Goal: Information Seeking & Learning: Learn about a topic

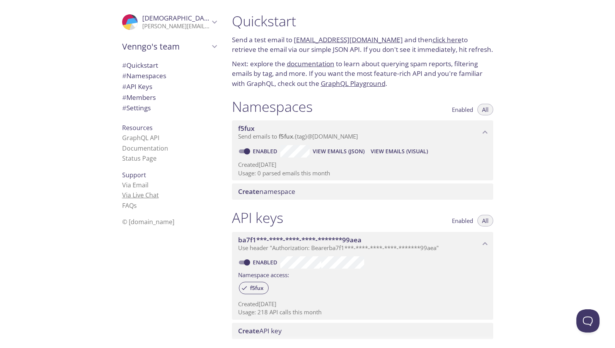
click at [147, 194] on link "Via Live Chat" at bounding box center [140, 195] width 37 height 9
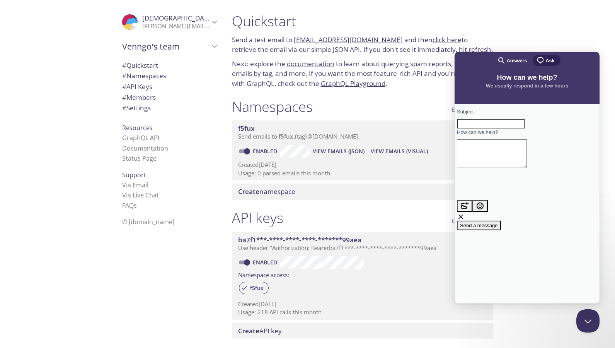
click at [507, 129] on input "Subject" at bounding box center [491, 124] width 68 height 10
paste input "550 Recipient suspended for potential abuse"
type input "550 Recipient suspended for potential abuse"
click at [512, 161] on textarea "How can we help?" at bounding box center [492, 153] width 70 height 29
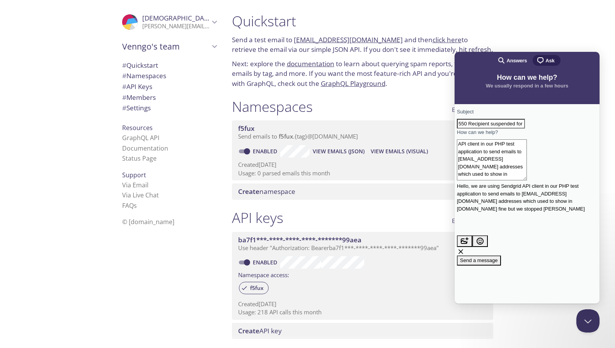
scroll to position [7, 0]
click at [503, 180] on textarea "Hello, we are using Sendgrid API client in our PHP test application to send ema…" at bounding box center [492, 159] width 70 height 41
click at [525, 129] on input "550 Recipient suspended for potential abuse" at bounding box center [491, 124] width 68 height 10
click at [507, 180] on textarea "Hello, we are using Sendgrid API client in our PHP test application to send ema…" at bounding box center [492, 159] width 70 height 41
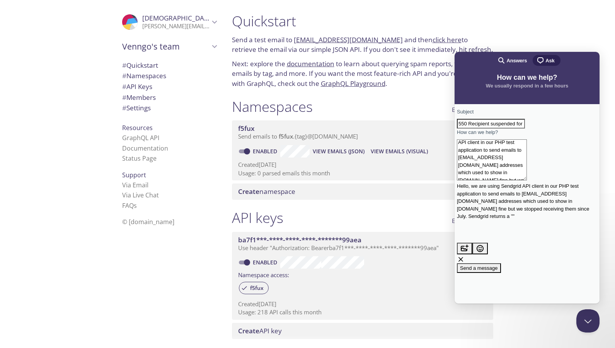
paste textarea "550 Recipient suspended for potential abuse"
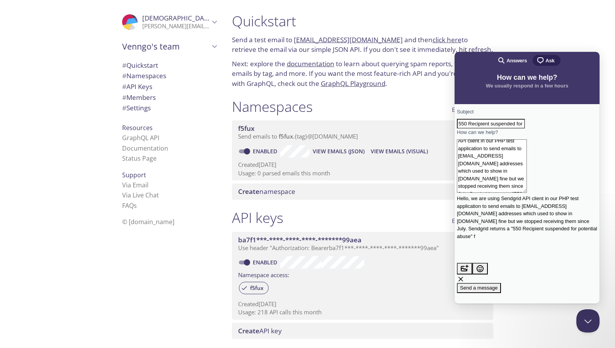
scroll to position [10, 0]
paste textarea "f5fux.stevejobs@inbox.testmail.app 2025/09/04 10:15am 550 Recipient suspended f…"
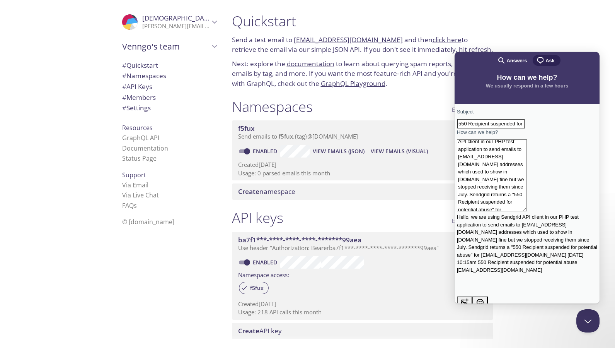
scroll to position [17, 0]
click at [470, 196] on textarea "Hello, we are using Sendgrid API client in our PHP test application to send ema…" at bounding box center [492, 175] width 70 height 72
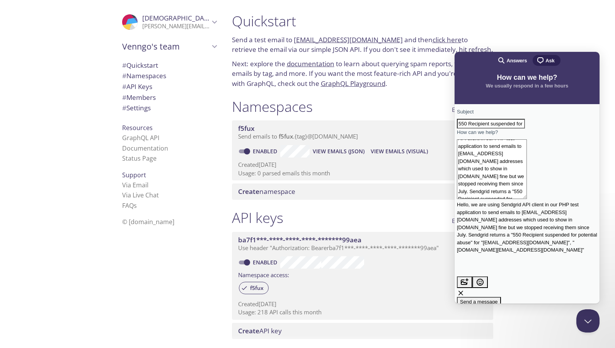
scroll to position [14, 0]
click at [527, 199] on textarea "Hello, we are using Sendgrid API client in our PHP test application to send ema…" at bounding box center [492, 169] width 70 height 60
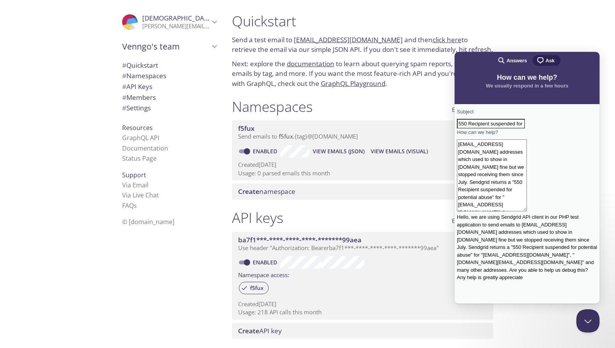
scroll to position [25, 0]
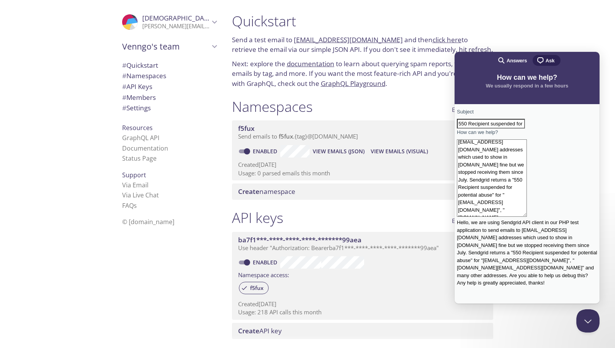
click at [527, 217] on textarea "Hello, we are using Sendgrid API client in our PHP test application to send ema…" at bounding box center [492, 177] width 70 height 77
click at [486, 200] on textarea "Hello, we are using Sendgrid API client in our PHP test application to send ema…" at bounding box center [492, 177] width 70 height 77
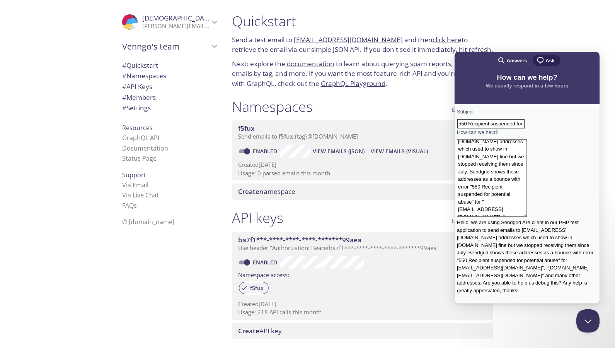
scroll to position [32, 0]
click at [527, 196] on textarea "Hello, we are using Sendgrid API client in our PHP test application to send ema…" at bounding box center [492, 177] width 70 height 77
type textarea "Hello, we are using Sendgrid API client in our PHP test application to send ema…"
click at [498, 339] on span "Send a message" at bounding box center [479, 342] width 38 height 6
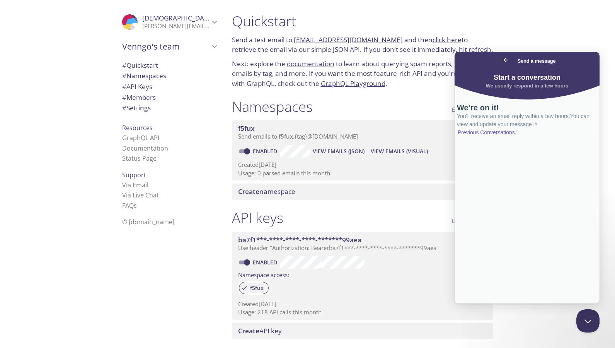
click at [517, 137] on link "Previous Conversations ." at bounding box center [487, 132] width 60 height 8
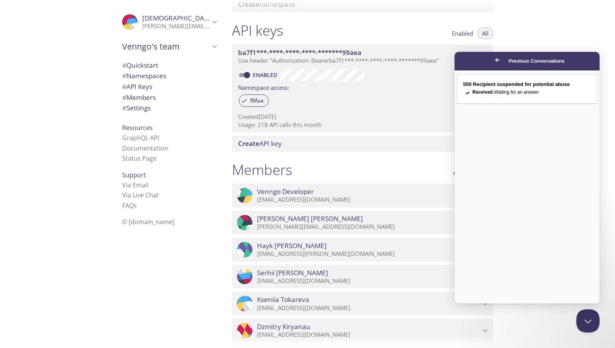
scroll to position [177, 0]
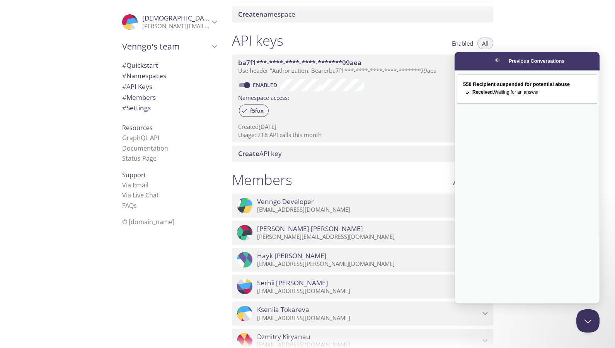
click at [552, 42] on div "Quickstart Send a test email to f5fux.test@inbox.testmail.app and then click he…" at bounding box center [421, 174] width 390 height 348
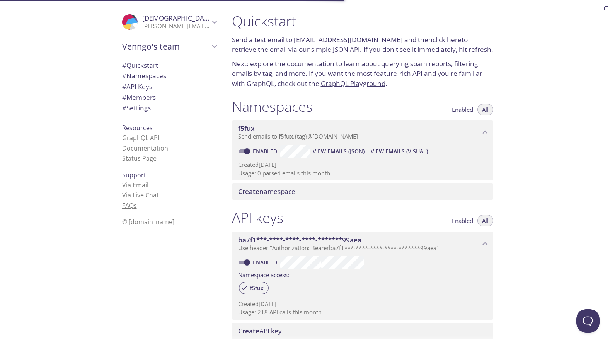
click at [131, 204] on link "FAQ s" at bounding box center [129, 205] width 15 height 9
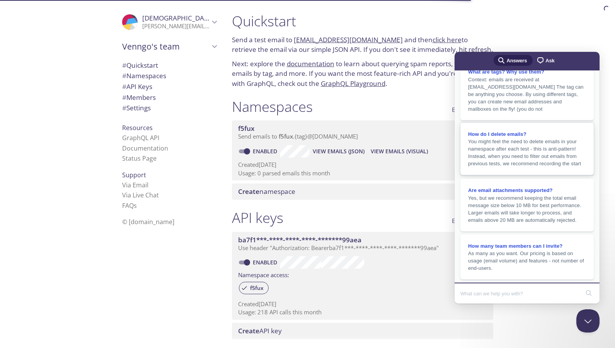
scroll to position [126, 0]
click at [509, 295] on input "Search Doc articles" at bounding box center [520, 293] width 119 height 16
type input "Emails bouncing"
click at [589, 294] on button "search" at bounding box center [589, 293] width 12 height 12
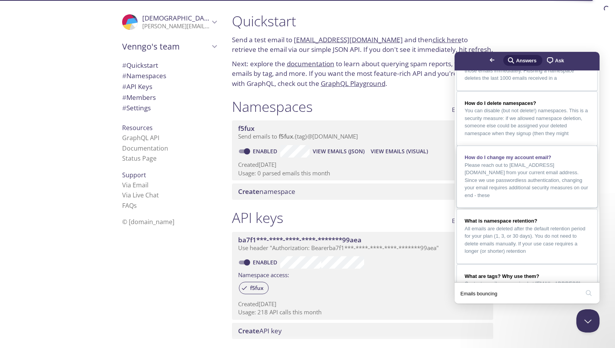
scroll to position [277, 0]
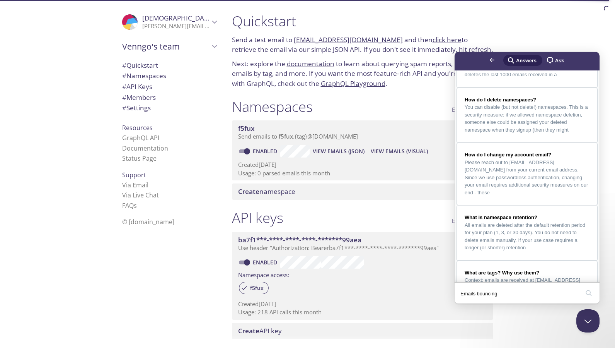
click at [531, 32] on div "Quickstart Send a test email to f5fux.test@inbox.testmail.app and then click he…" at bounding box center [421, 174] width 390 height 348
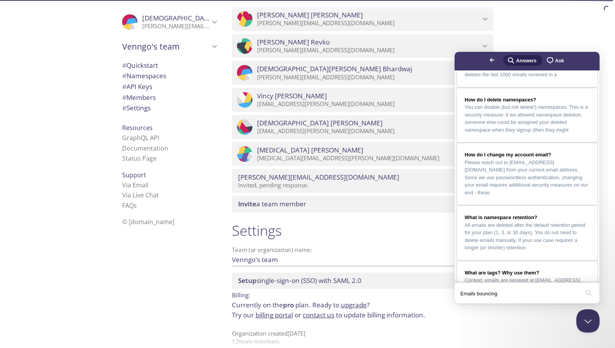
scroll to position [526, 0]
click at [488, 61] on span "Go back" at bounding box center [492, 59] width 9 height 9
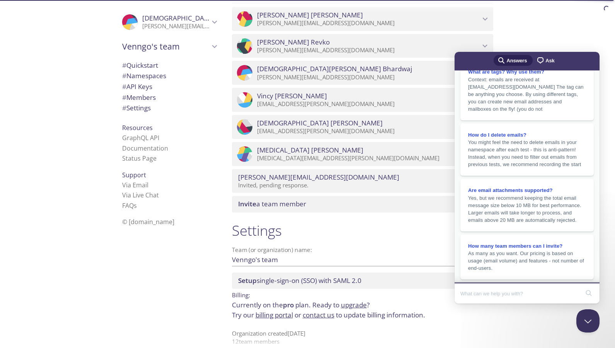
scroll to position [0, 0]
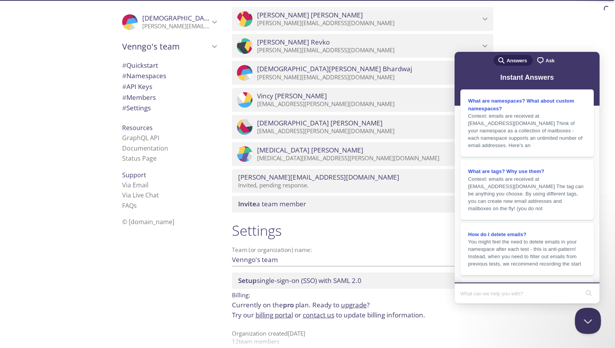
click at [592, 311] on button "Close Beacon popover" at bounding box center [586, 318] width 23 height 23
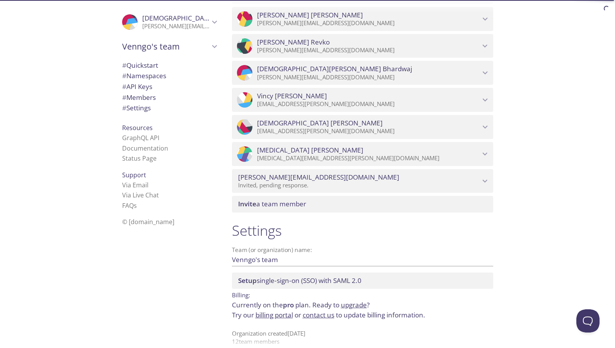
click at [316, 276] on span "Setup single-sign-on (SSO) with SAML 2.0" at bounding box center [299, 280] width 123 height 9
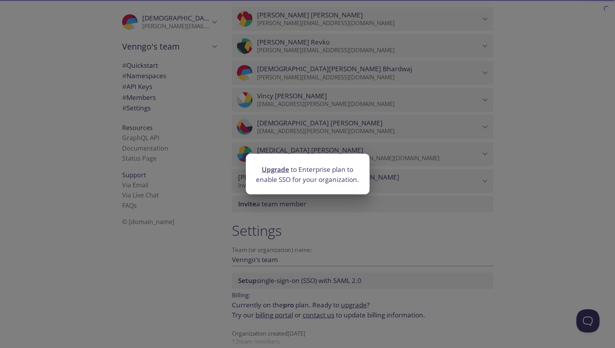
click at [278, 173] on link "Upgrade" at bounding box center [275, 169] width 27 height 9
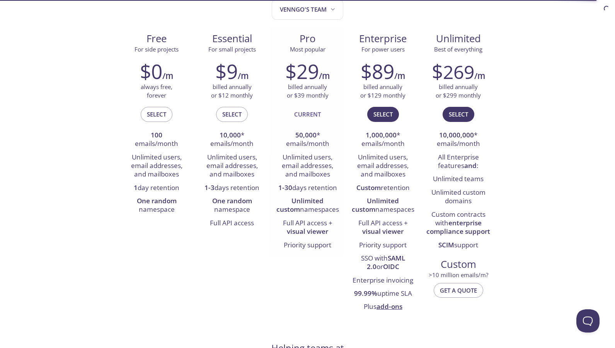
scroll to position [100, 0]
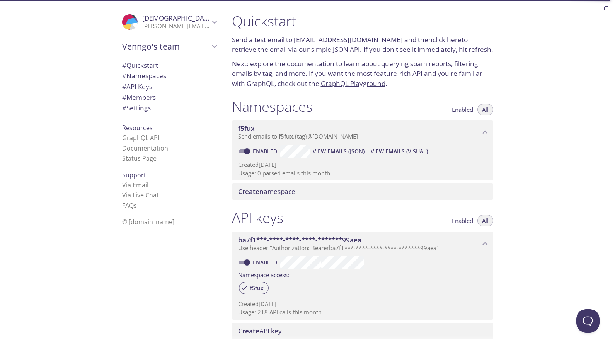
click at [141, 108] on span "# Settings" at bounding box center [136, 107] width 29 height 9
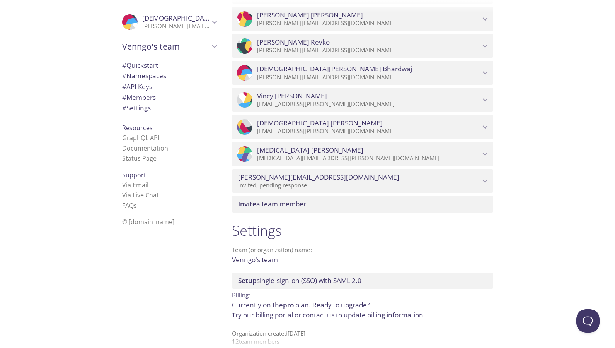
click at [355, 300] on link "upgrade" at bounding box center [354, 304] width 26 height 9
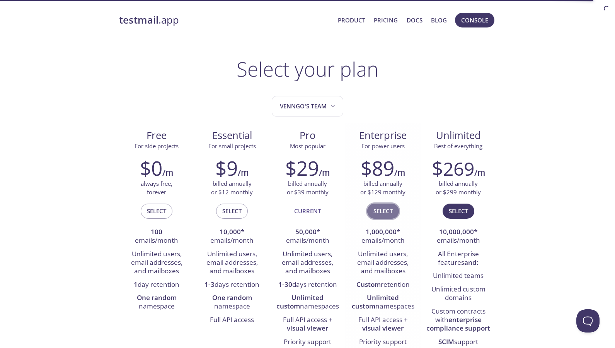
click at [381, 208] on span "Select" at bounding box center [383, 211] width 19 height 10
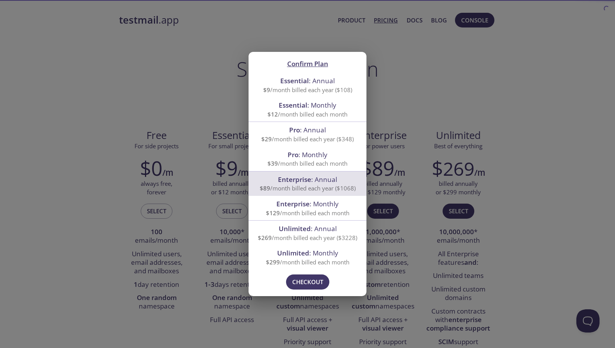
click at [388, 101] on div "Confirm Plan Essential : Annual $9 /month billed each year ($108) Essential : M…" at bounding box center [307, 174] width 615 height 348
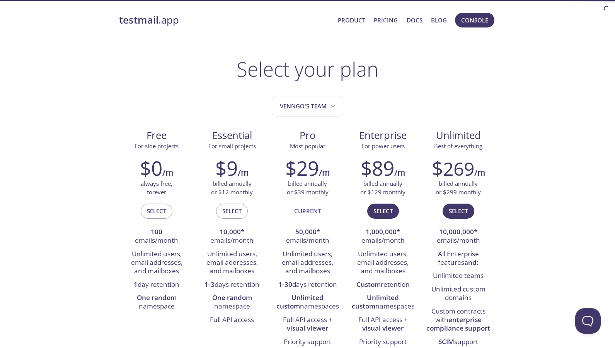
click at [585, 314] on button "Open Beacon popover" at bounding box center [586, 318] width 23 height 23
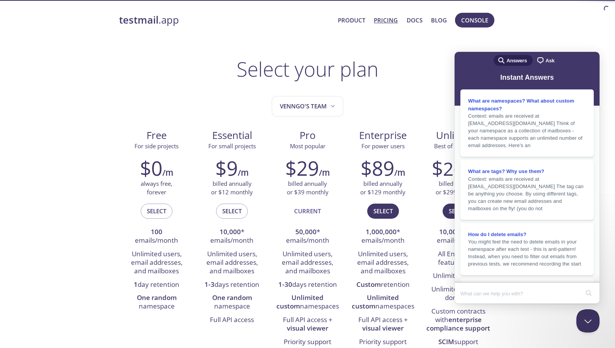
click at [546, 64] on span "Ask" at bounding box center [550, 61] width 9 height 8
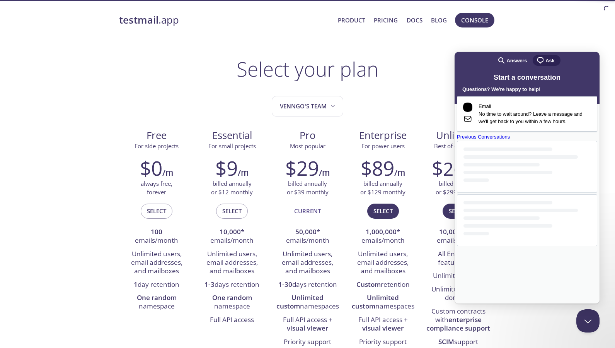
click at [527, 141] on div "Previous Conversations" at bounding box center [527, 137] width 140 height 8
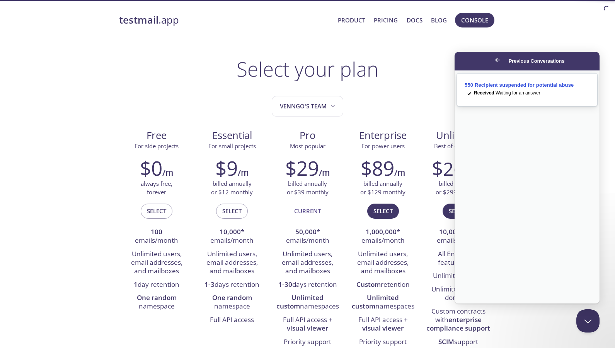
click at [523, 98] on div "checkmark Received . Waiting for an answer" at bounding box center [527, 93] width 125 height 9
drag, startPoint x: 113, startPoint y: 22, endPoint x: 203, endPoint y: 22, distance: 90.1
click at [415, 19] on link "Docs" at bounding box center [415, 20] width 16 height 10
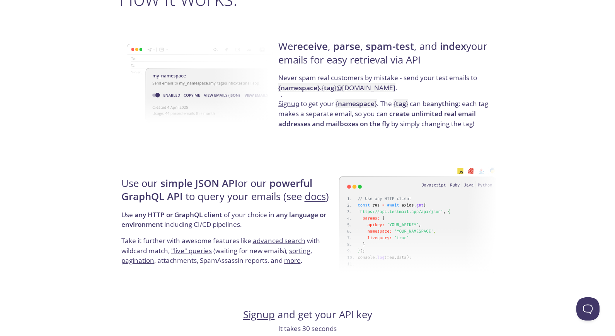
scroll to position [592, 0]
click at [310, 197] on link "docs" at bounding box center [315, 196] width 21 height 14
